Goal: Transaction & Acquisition: Purchase product/service

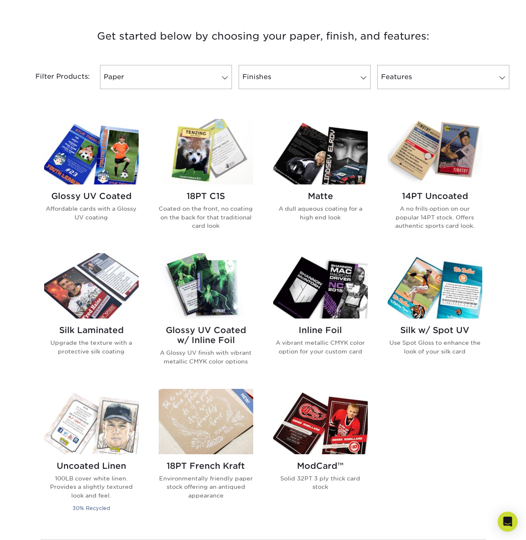
scroll to position [333, 0]
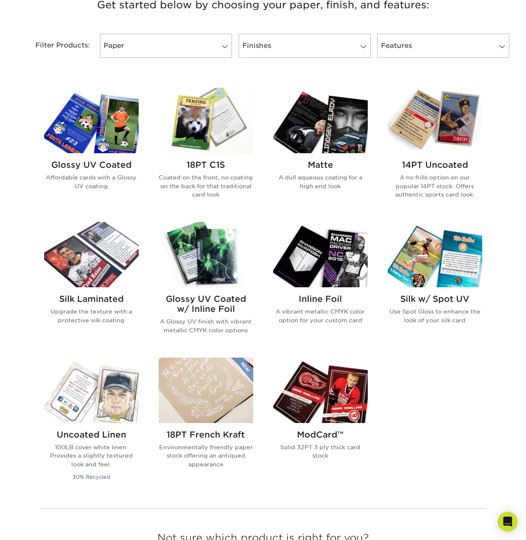
click at [444, 185] on p "A no frills option on our popular 14PT stock. Offers authentic sports card look." at bounding box center [435, 185] width 95 height 25
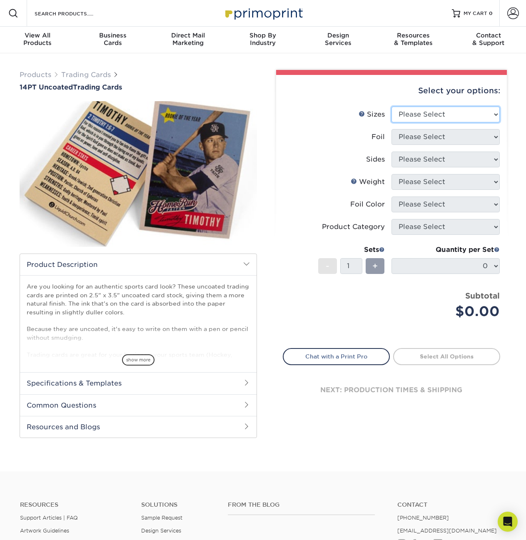
click at [464, 114] on select "Please Select 2.5" x 3.5"" at bounding box center [445, 115] width 108 height 16
select select "2.50x3.50"
click at [391, 107] on select "Please Select 2.5" x 3.5"" at bounding box center [445, 115] width 108 height 16
click at [449, 140] on select "Please Select Yes No" at bounding box center [445, 137] width 108 height 16
